Goal: Transaction & Acquisition: Purchase product/service

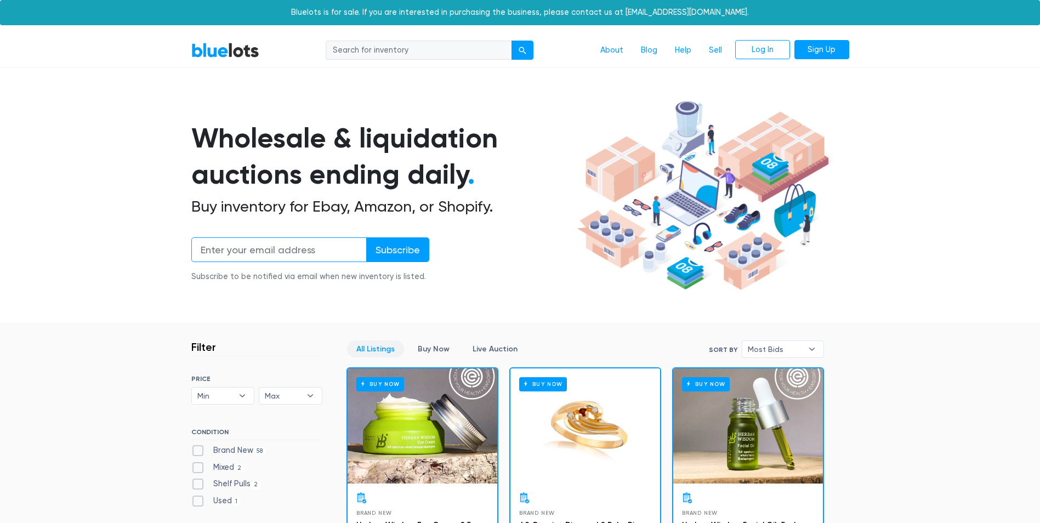
click at [317, 248] on input "email" at bounding box center [278, 249] width 175 height 25
type input "[EMAIL_ADDRESS][DOMAIN_NAME]"
click at [402, 252] on input "Subscribe" at bounding box center [397, 249] width 63 height 25
click at [389, 54] on input "search" at bounding box center [419, 51] width 186 height 20
type input "tools"
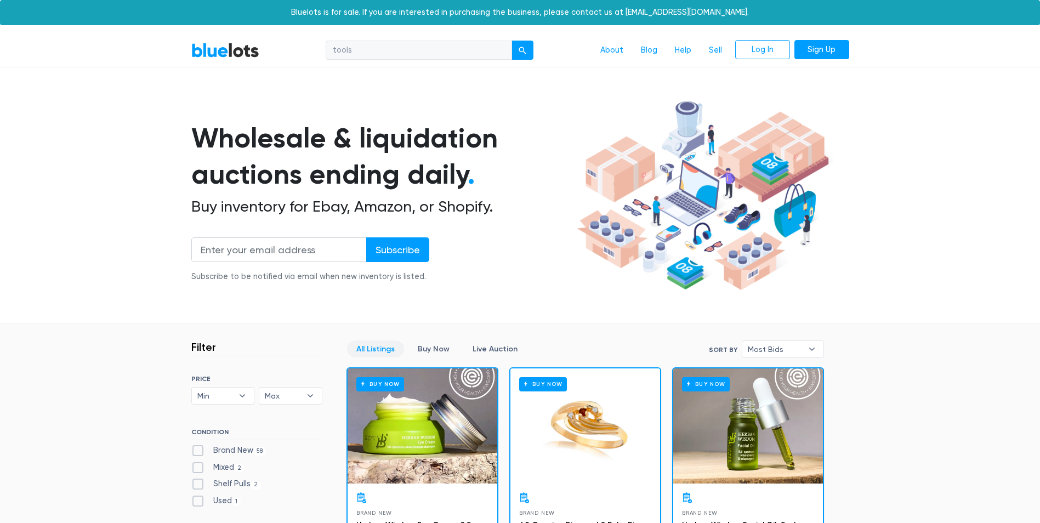
click at [512, 41] on button "submit" at bounding box center [523, 51] width 22 height 20
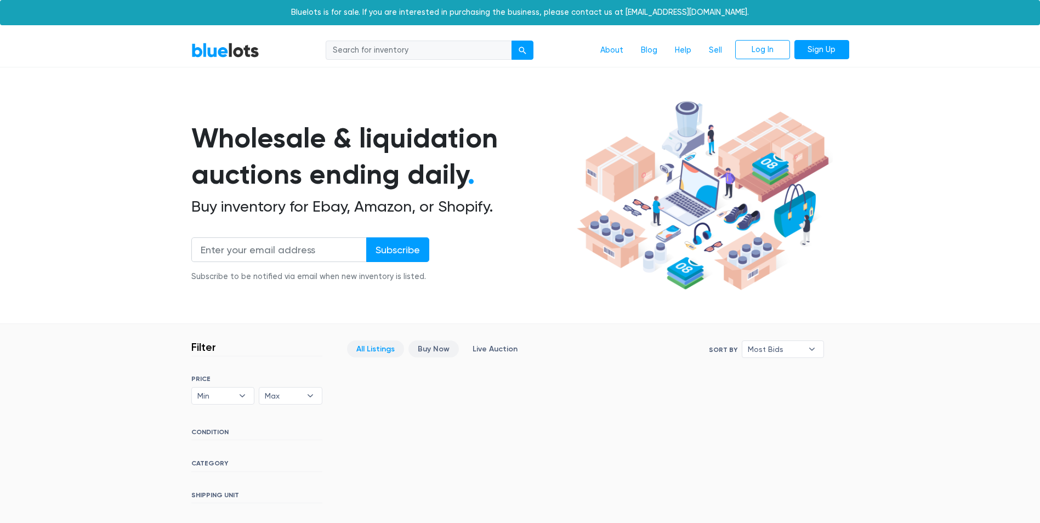
click at [434, 350] on link "Buy Now" at bounding box center [433, 348] width 50 height 17
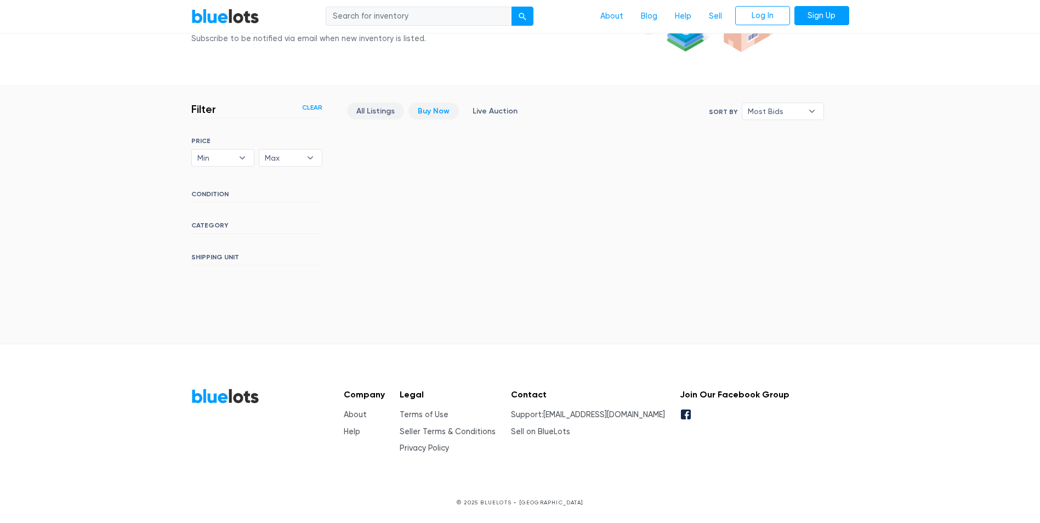
click at [374, 111] on link "All Listings" at bounding box center [375, 111] width 57 height 17
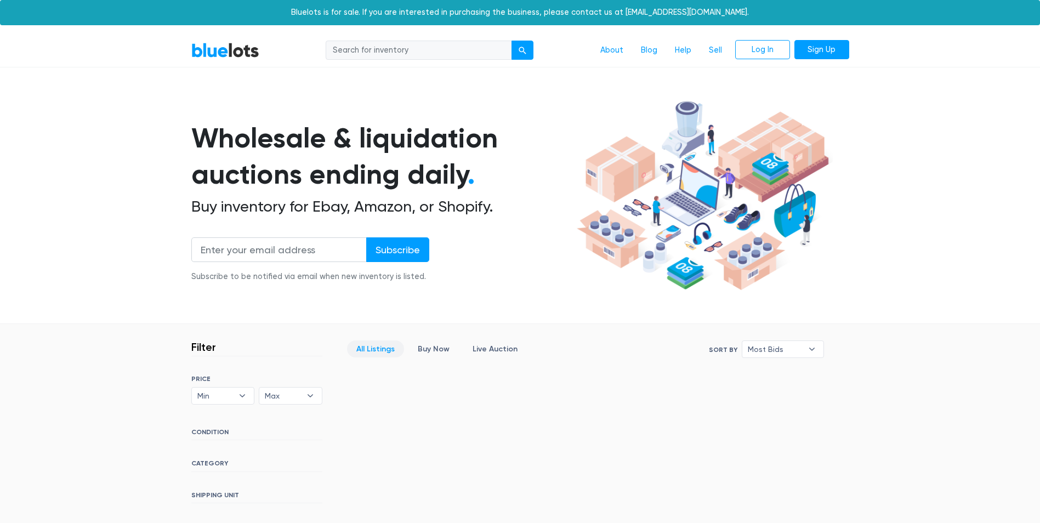
scroll to position [238, 0]
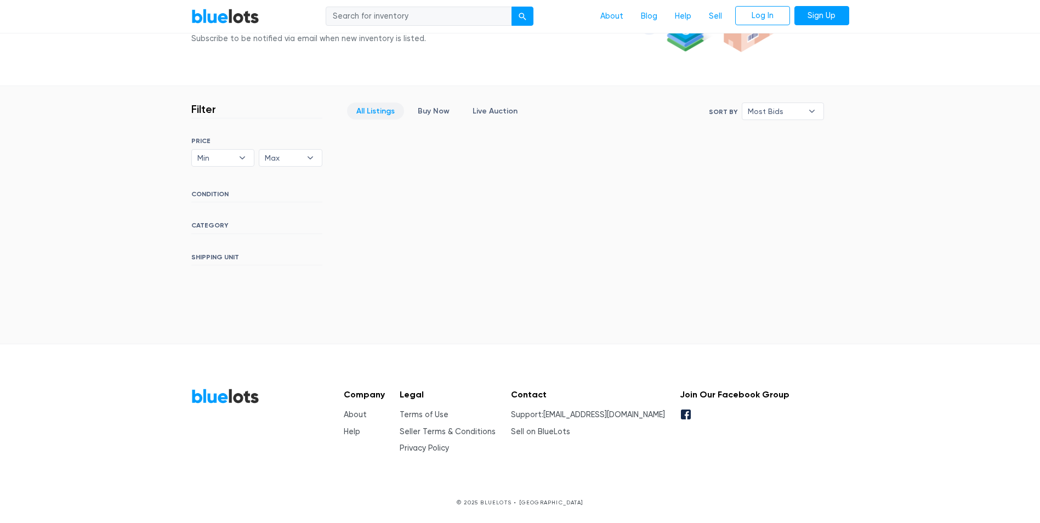
click at [374, 111] on link "All Listings" at bounding box center [375, 111] width 57 height 17
click at [652, 15] on link "Blog" at bounding box center [649, 16] width 34 height 21
